Goal: Find specific page/section: Find specific page/section

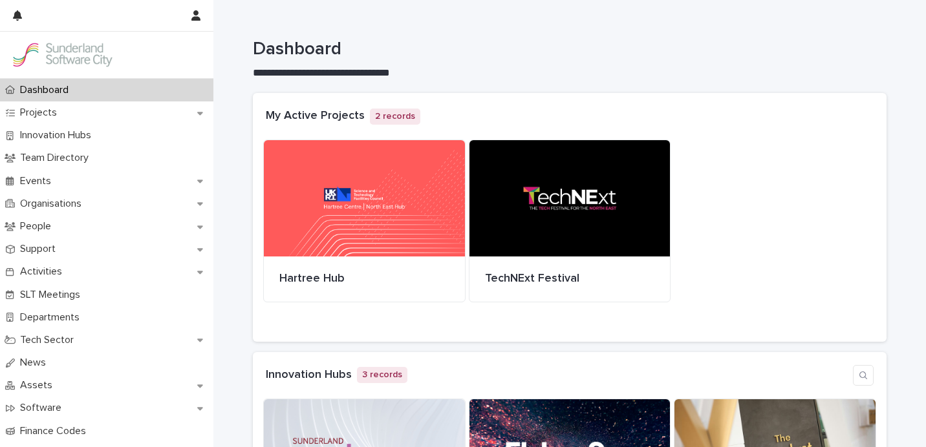
click at [363, 175] on div at bounding box center [364, 198] width 201 height 116
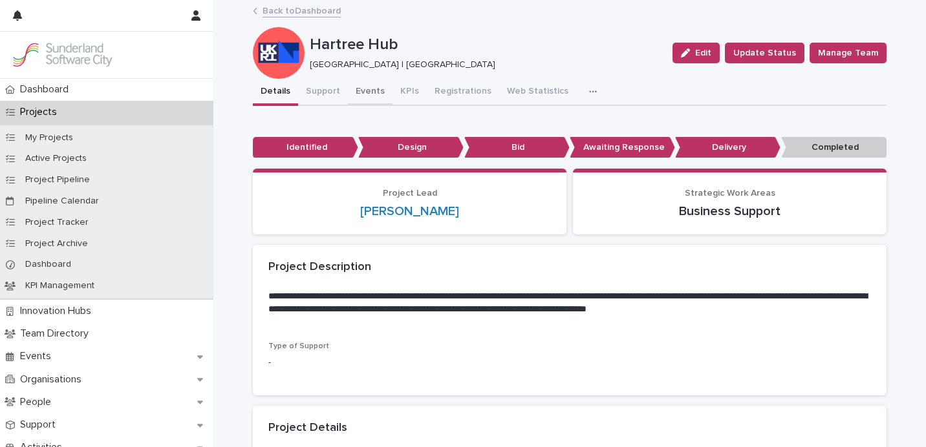
click at [354, 99] on button "Events" at bounding box center [370, 92] width 45 height 27
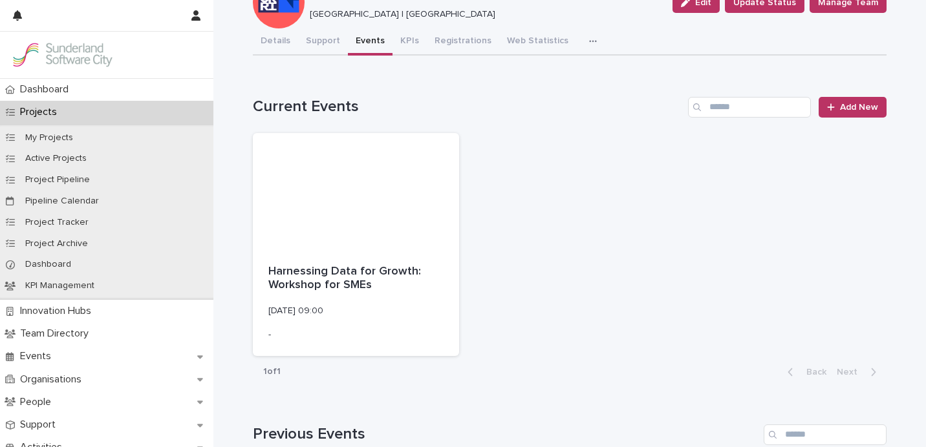
scroll to position [54, 0]
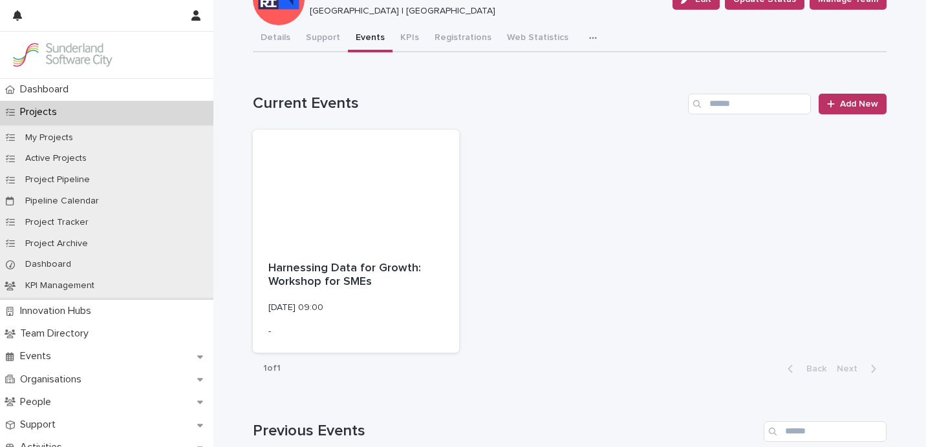
click at [365, 215] on div at bounding box center [356, 188] width 206 height 116
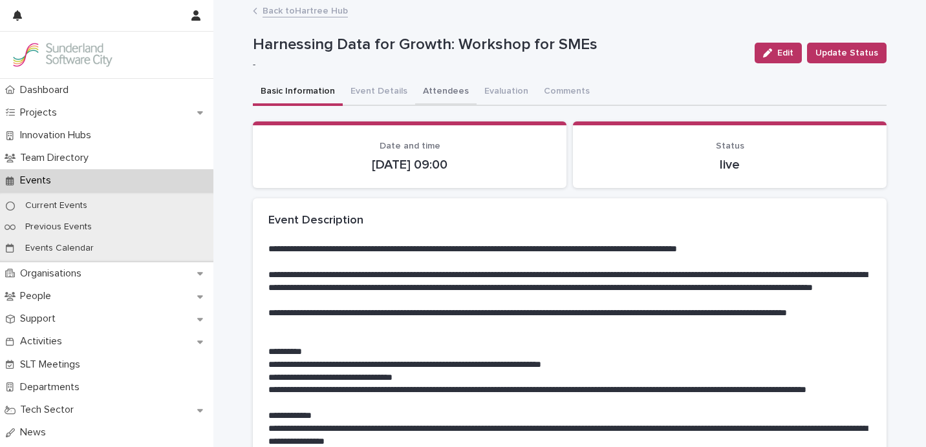
click at [430, 103] on button "Attendees" at bounding box center [445, 92] width 61 height 27
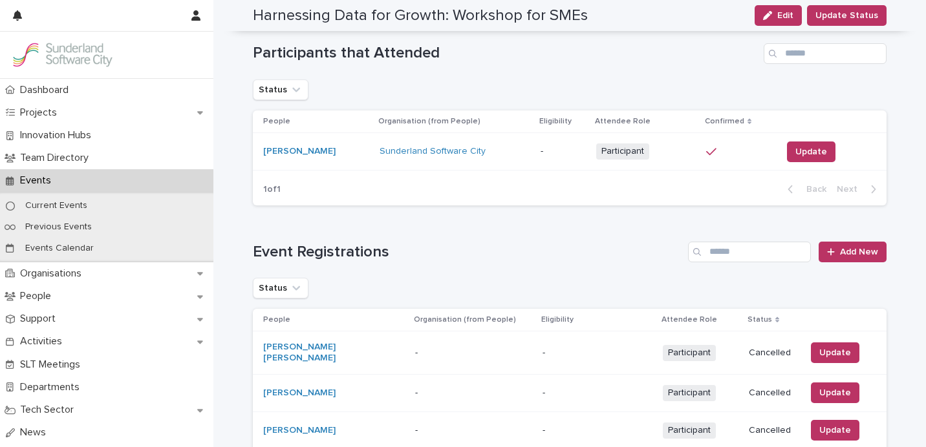
scroll to position [216, 0]
